Goal: Share content: Share content

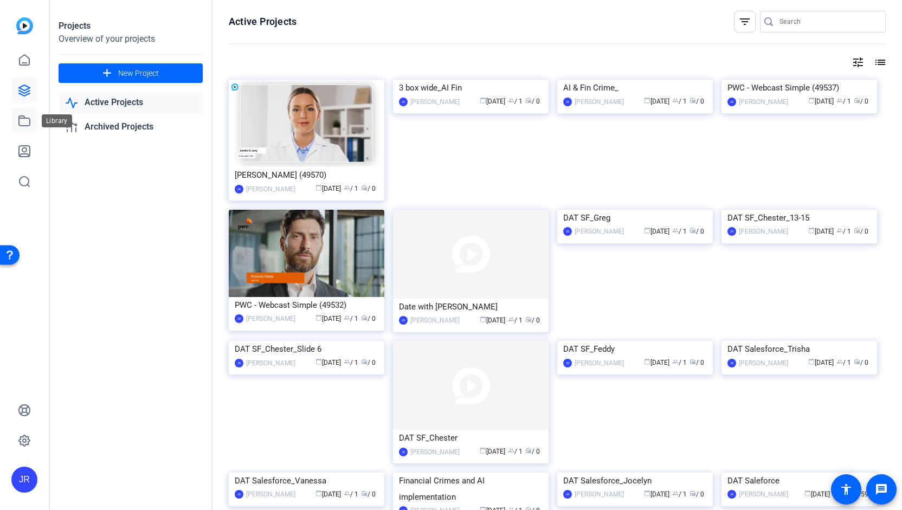
click at [25, 122] on icon at bounding box center [24, 120] width 13 height 13
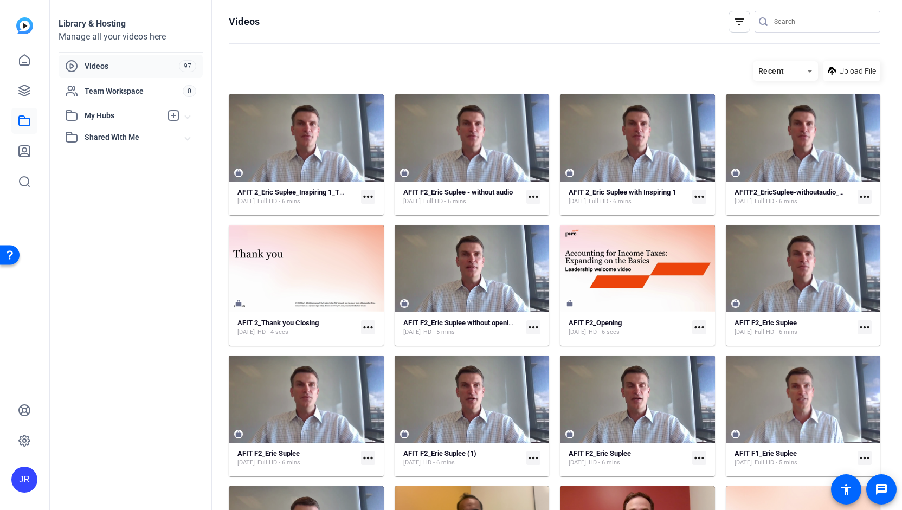
click at [371, 196] on mat-icon "more_horiz" at bounding box center [368, 197] width 14 height 14
click at [300, 195] on div at bounding box center [451, 255] width 902 height 510
click at [300, 195] on strong "AFIT 2_Eric Suplee_Inspiring 1_TY slide" at bounding box center [298, 192] width 122 height 8
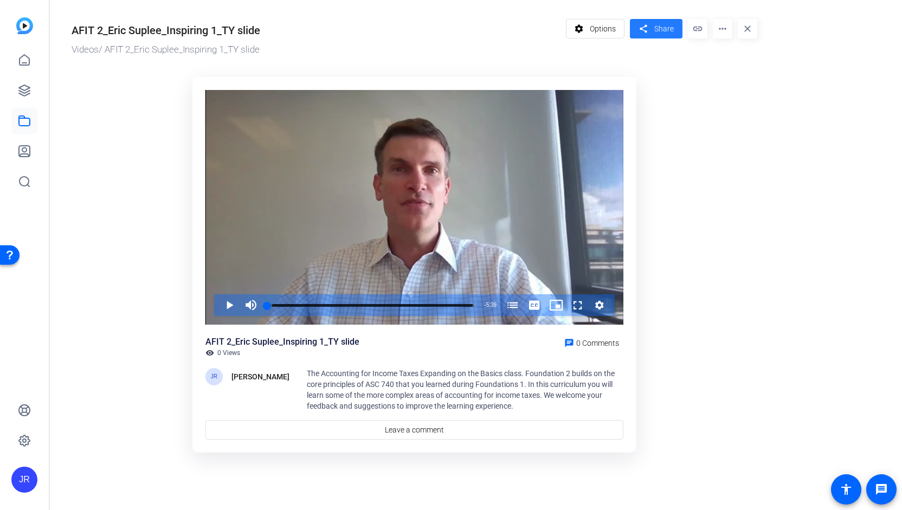
click at [666, 24] on span "Share" at bounding box center [664, 28] width 20 height 11
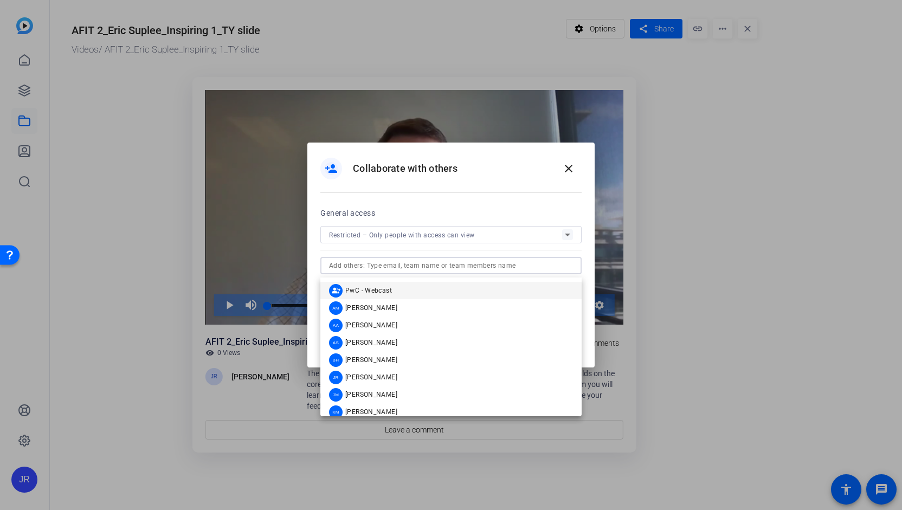
click at [411, 269] on input "text" at bounding box center [451, 265] width 244 height 13
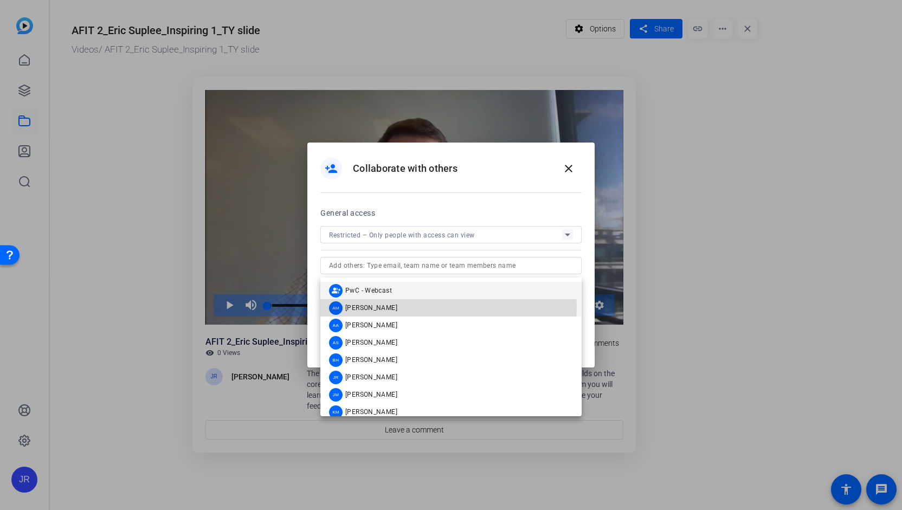
click at [359, 306] on span "[PERSON_NAME]" at bounding box center [371, 307] width 52 height 9
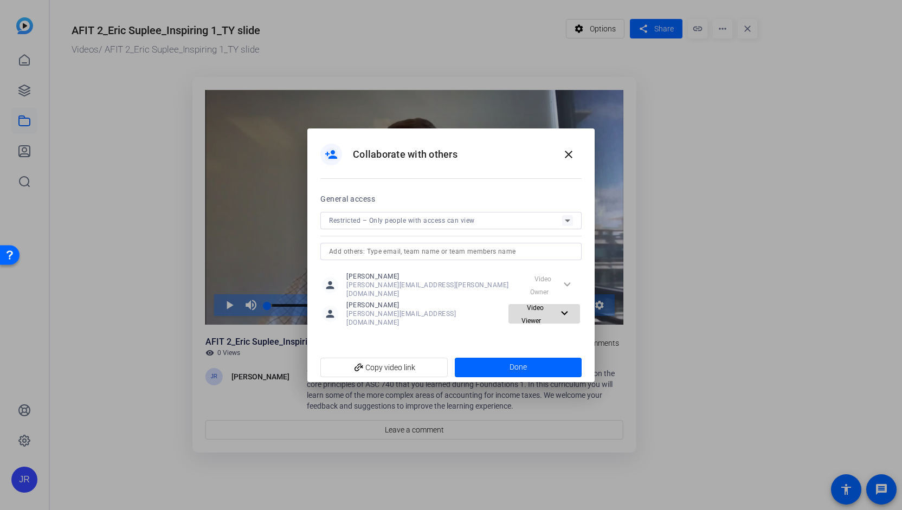
click at [539, 309] on span "Video Viewer" at bounding box center [532, 314] width 22 height 21
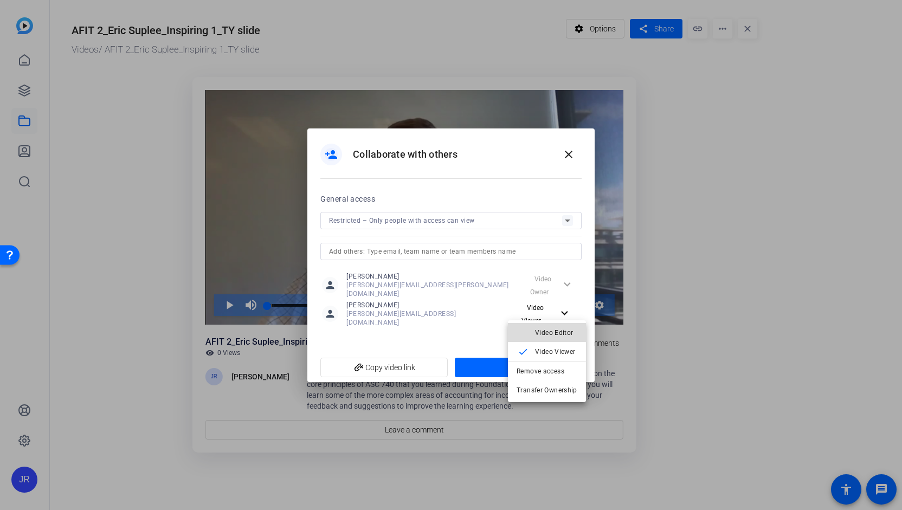
click at [548, 332] on span "Video Editor" at bounding box center [554, 332] width 38 height 8
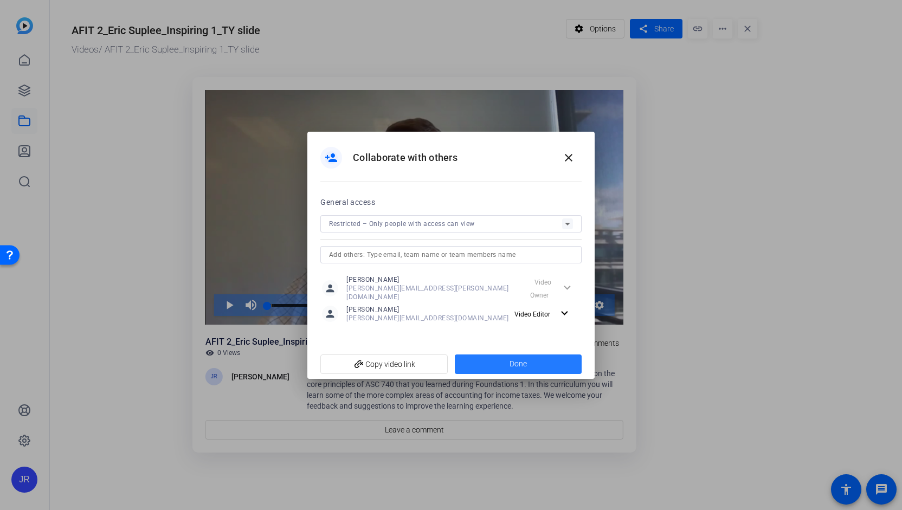
click at [515, 360] on span "Done" at bounding box center [517, 363] width 17 height 11
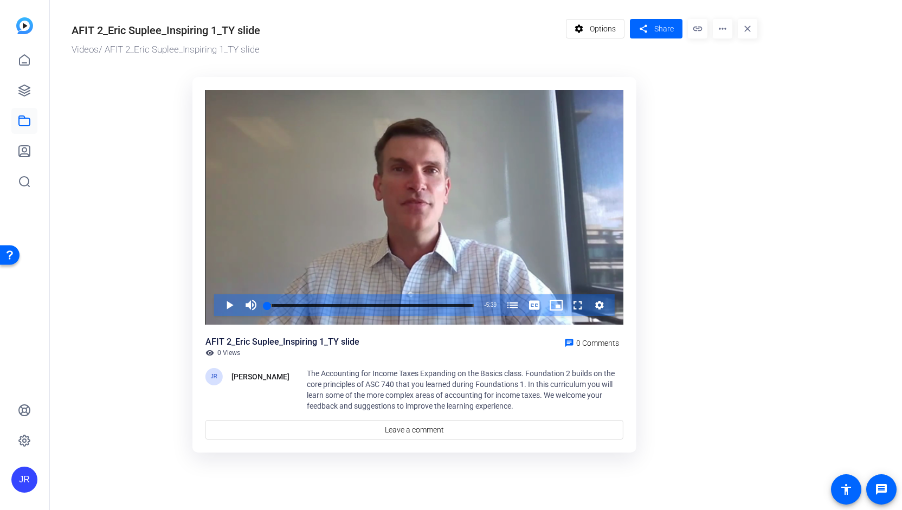
drag, startPoint x: 263, startPoint y: 28, endPoint x: 54, endPoint y: 35, distance: 209.2
click at [54, 35] on div "AFIT 2_Eric Suplee_Inspiring 1_TY slide Videos / AFIT 2_Eric Suplee_Inspiring 1…" at bounding box center [409, 234] width 718 height 469
copy div "AFIT 2_Eric Suplee_Inspiring 1_TY slide"
click at [25, 60] on icon at bounding box center [24, 60] width 13 height 13
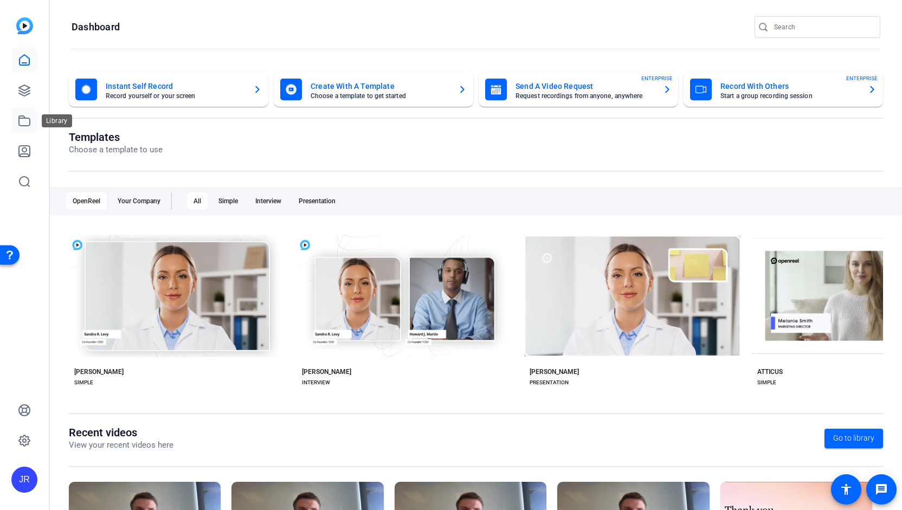
click at [19, 125] on icon at bounding box center [24, 121] width 11 height 10
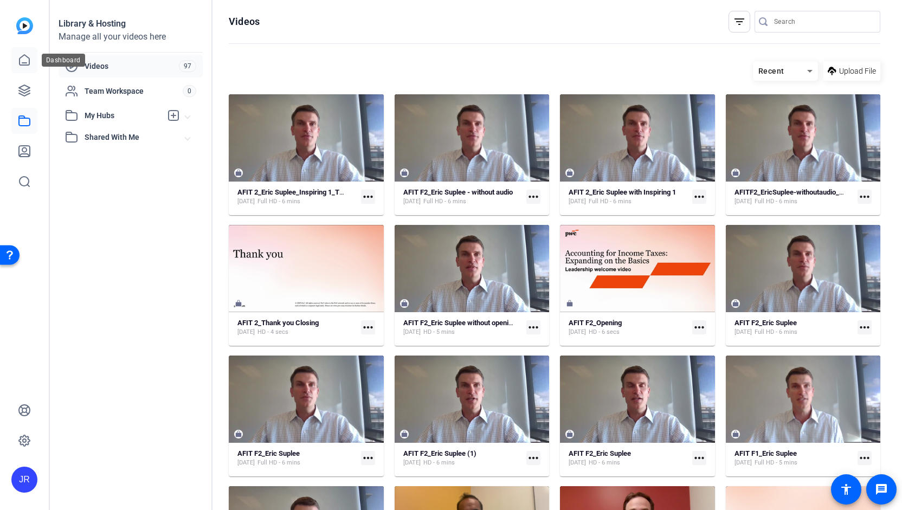
click at [22, 57] on icon at bounding box center [24, 60] width 13 height 13
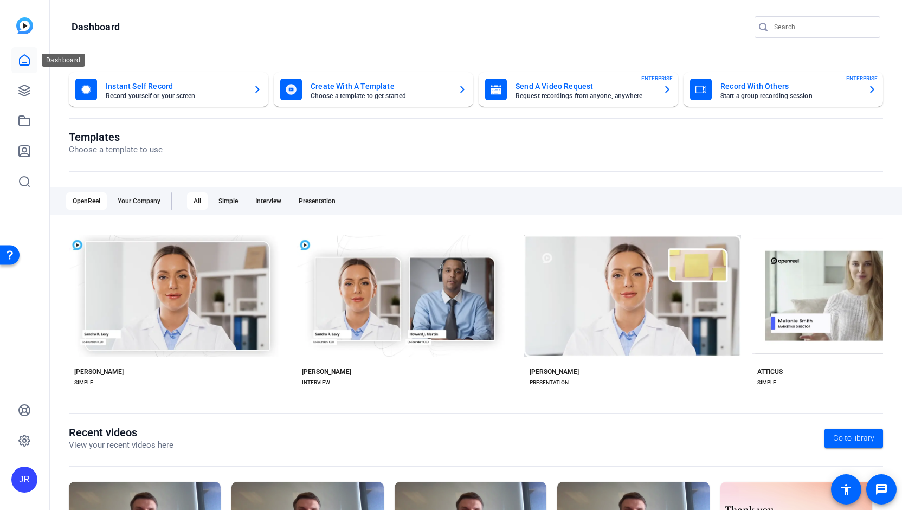
click at [23, 64] on icon at bounding box center [25, 60] width 10 height 10
click at [24, 90] on icon at bounding box center [24, 90] width 11 height 11
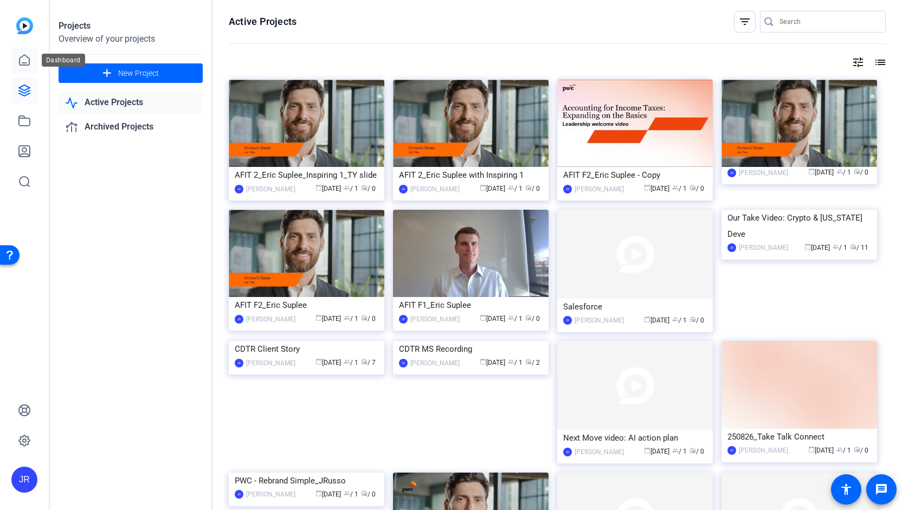
click at [20, 69] on link at bounding box center [24, 60] width 26 height 26
